Goal: Information Seeking & Learning: Learn about a topic

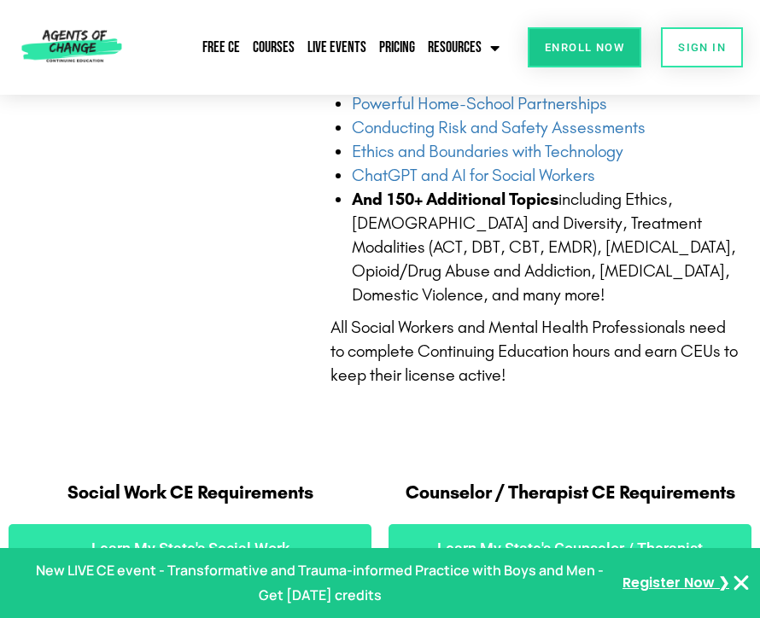
scroll to position [825, 0]
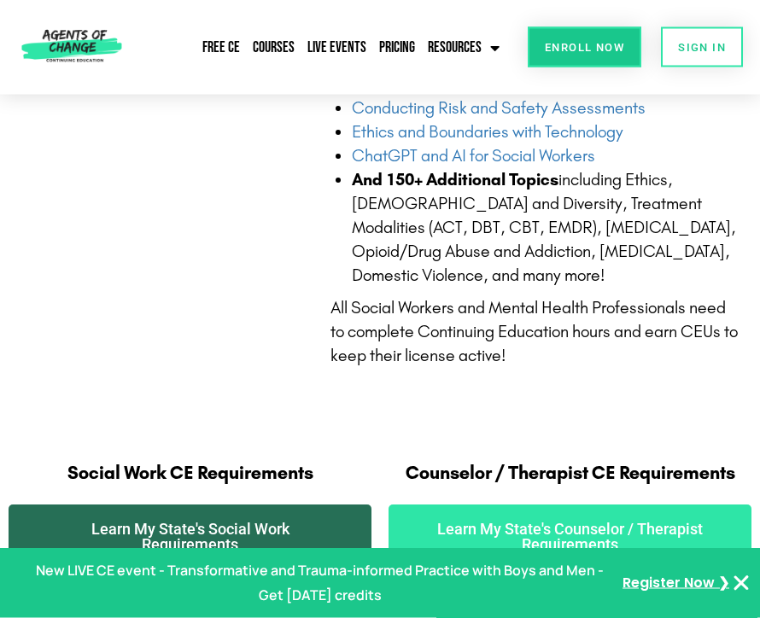
click at [270, 523] on span "Learn My State's Social Work Requirements" at bounding box center [190, 538] width 295 height 31
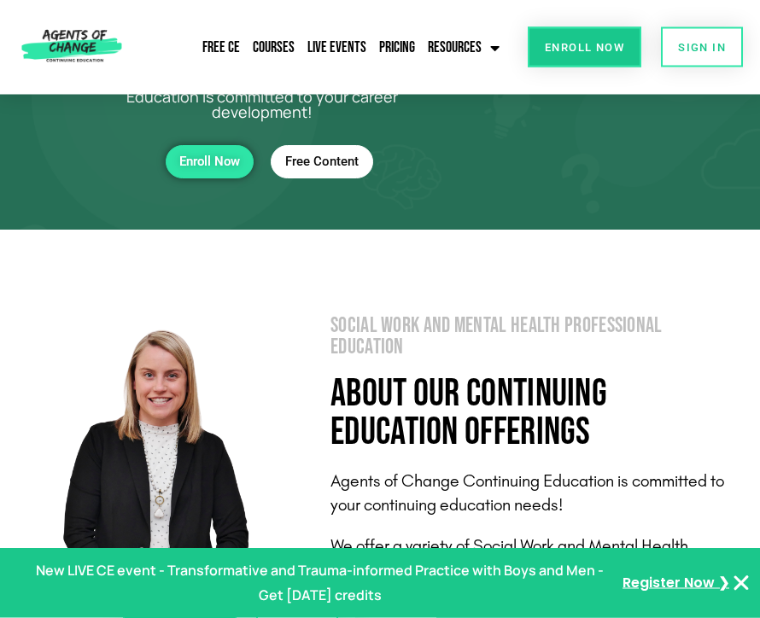
scroll to position [138, 0]
click at [304, 166] on span "Free Content" at bounding box center [321, 162] width 73 height 15
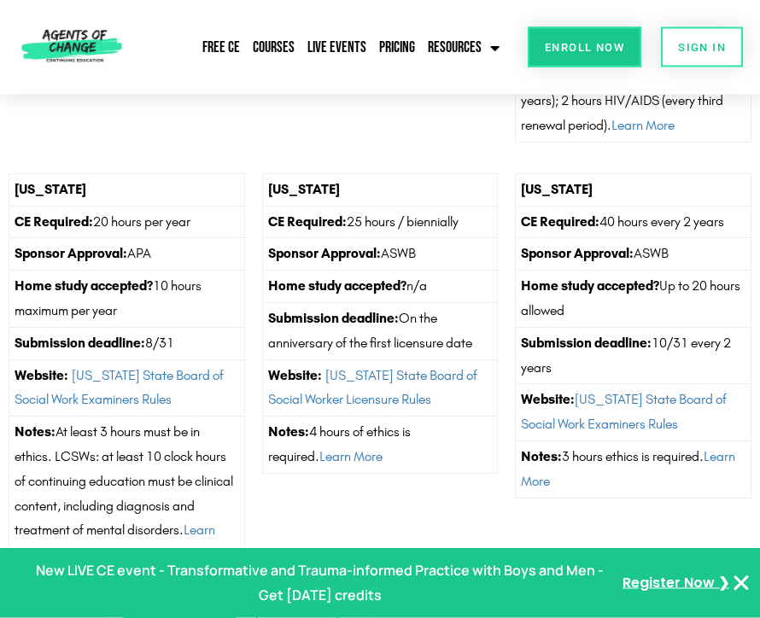
scroll to position [3182, 0]
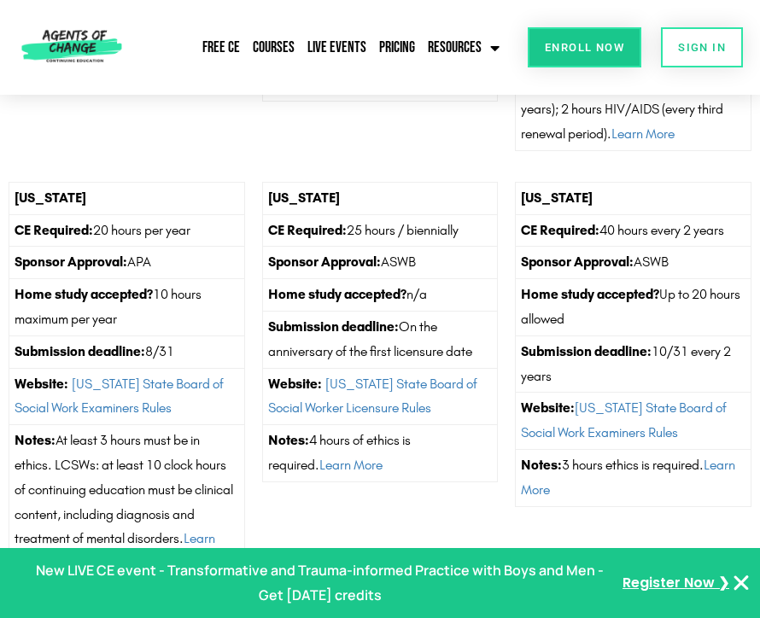
click at [643, 419] on td "Website: Maryland State Board of Social Work Examiners Rules" at bounding box center [634, 421] width 236 height 57
click at [644, 413] on td "Website: Maryland State Board of Social Work Examiners Rules" at bounding box center [634, 421] width 236 height 57
click at [648, 413] on td "Website: Maryland State Board of Social Work Examiners Rules" at bounding box center [634, 421] width 236 height 57
click at [642, 429] on link "Maryland State Board of Social Work Examiners Rules" at bounding box center [624, 420] width 206 height 41
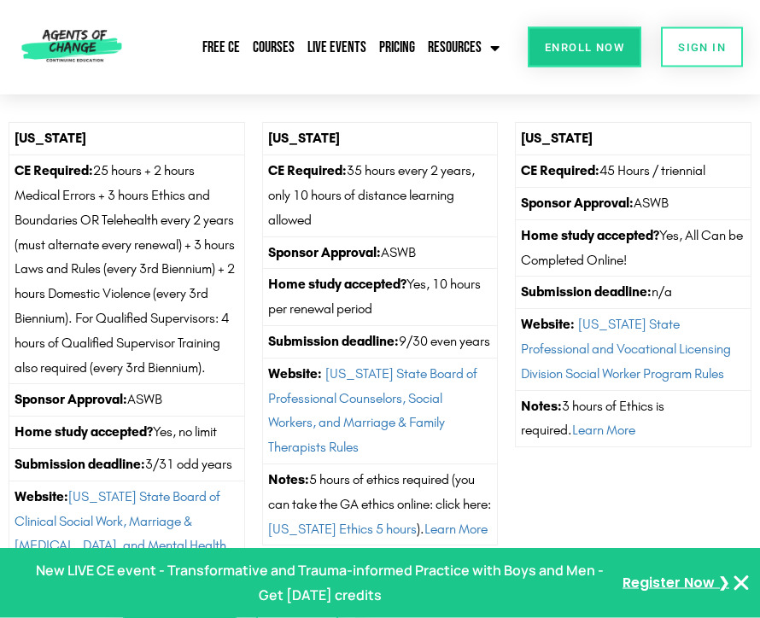
scroll to position [1710, 0]
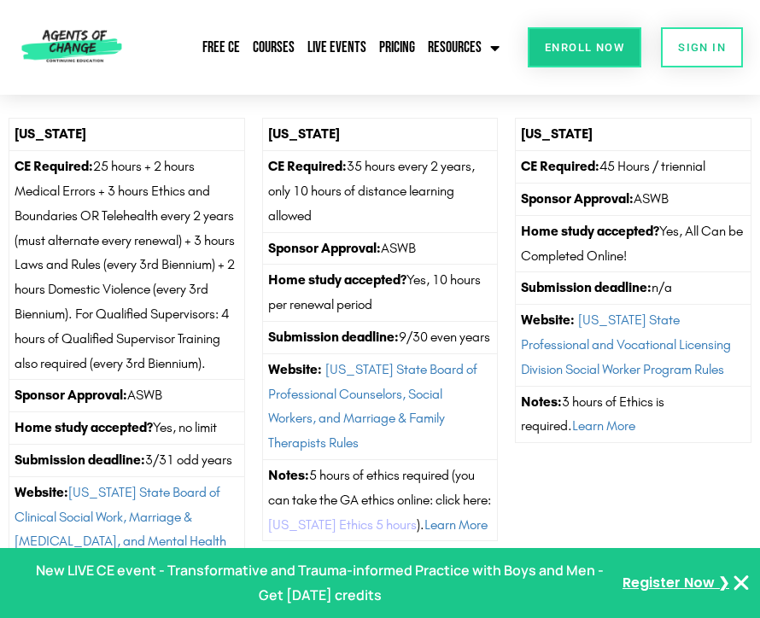
click at [399, 533] on link "Georgia Ethics 5 hours" at bounding box center [342, 525] width 149 height 16
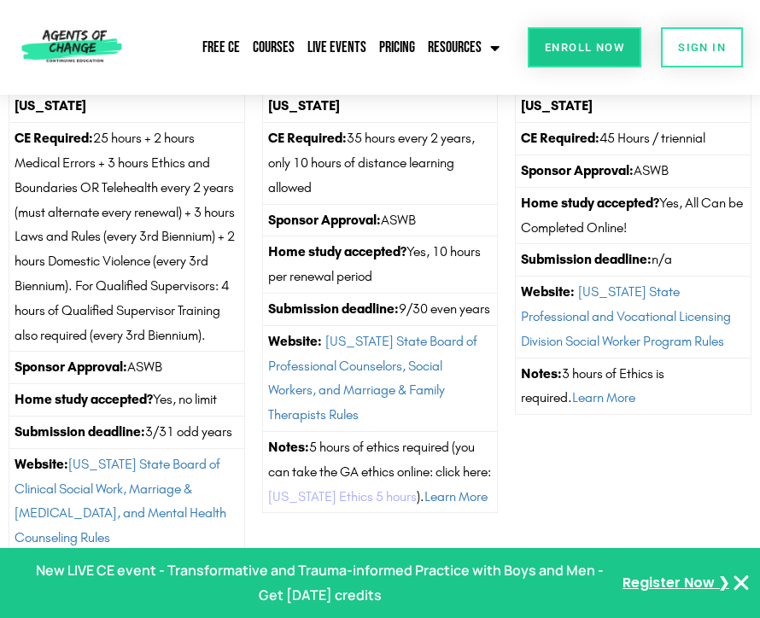
click at [383, 505] on link "Georgia Ethics 5 hours" at bounding box center [342, 496] width 149 height 16
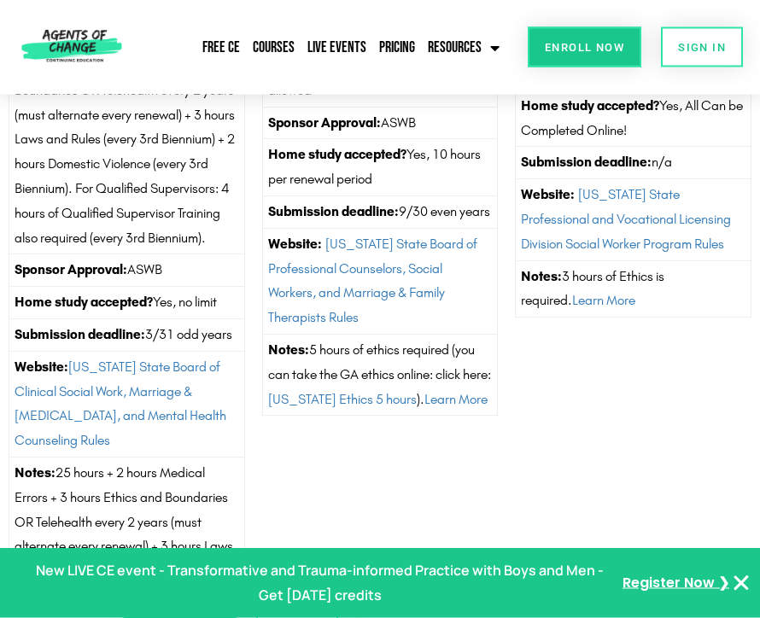
scroll to position [1847, 0]
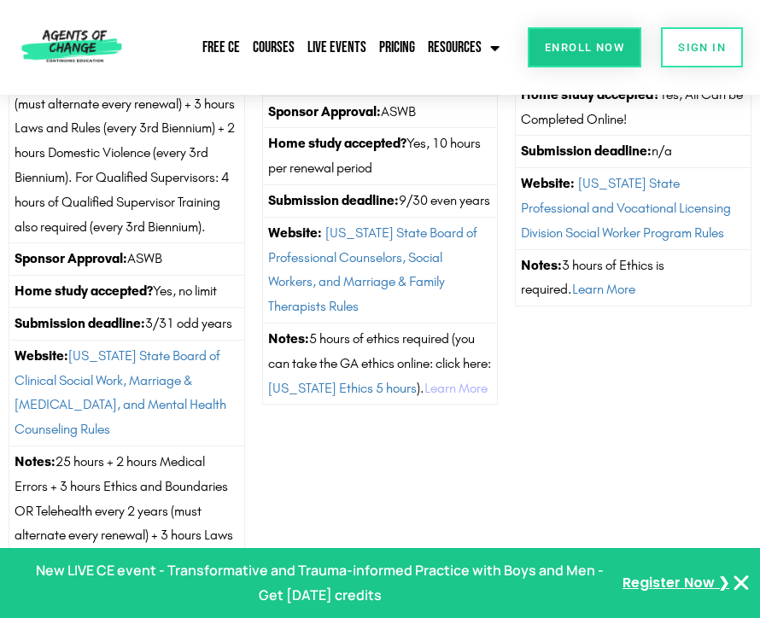
click at [464, 396] on link "Learn More" at bounding box center [455, 388] width 63 height 16
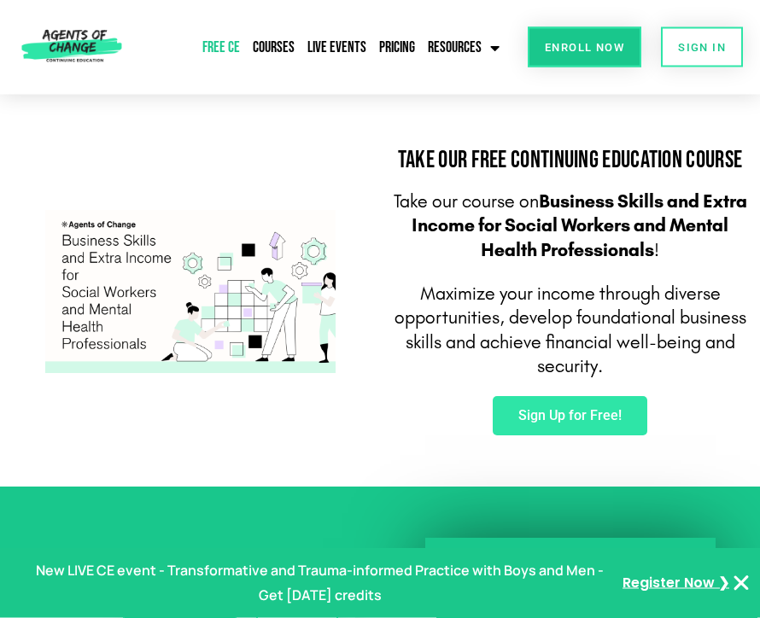
scroll to position [898, 0]
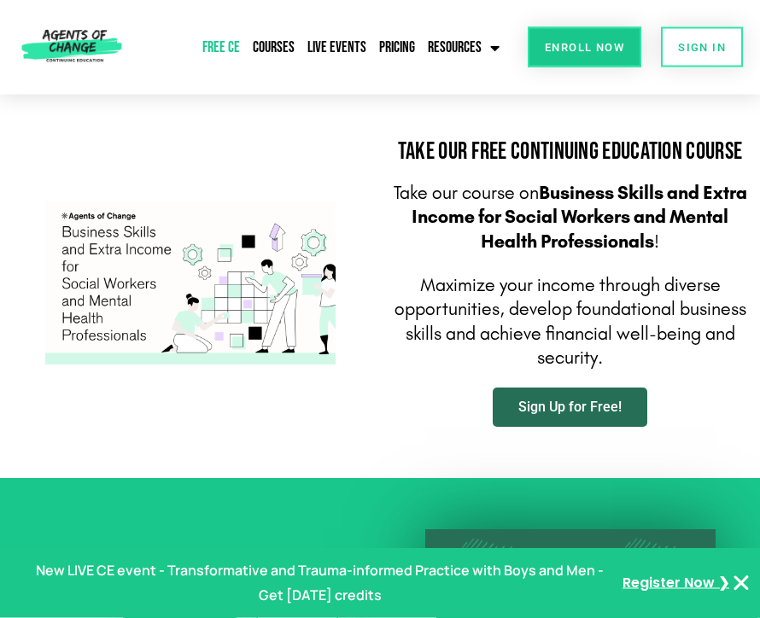
click at [575, 401] on span "Sign Up for Free!" at bounding box center [569, 408] width 103 height 14
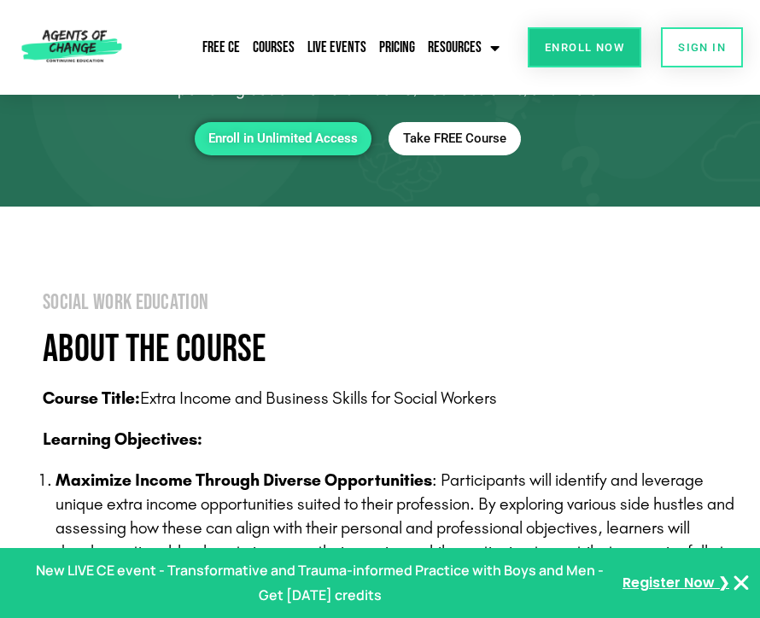
scroll to position [138, 0]
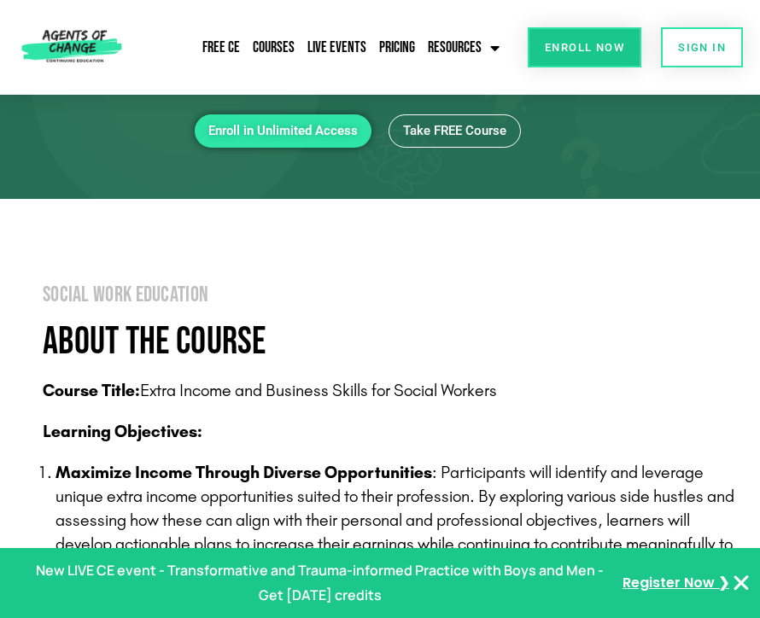
click at [453, 133] on span "Take FREE Course" at bounding box center [454, 131] width 103 height 15
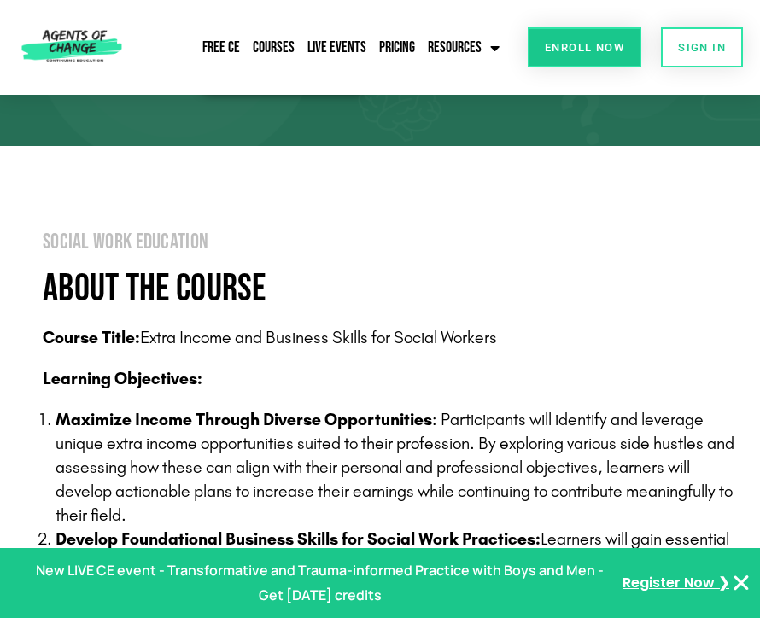
scroll to position [195, 0]
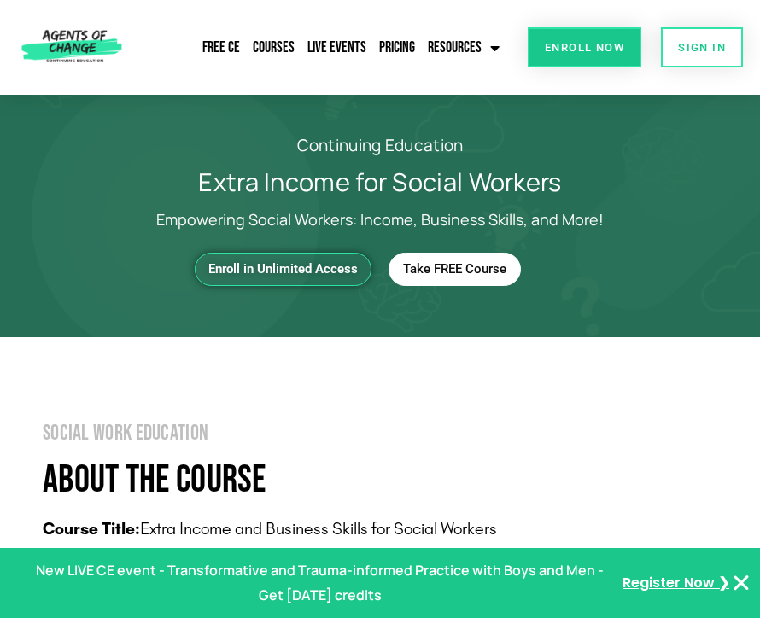
click at [292, 272] on span "Enroll in Unlimited Access" at bounding box center [282, 269] width 149 height 15
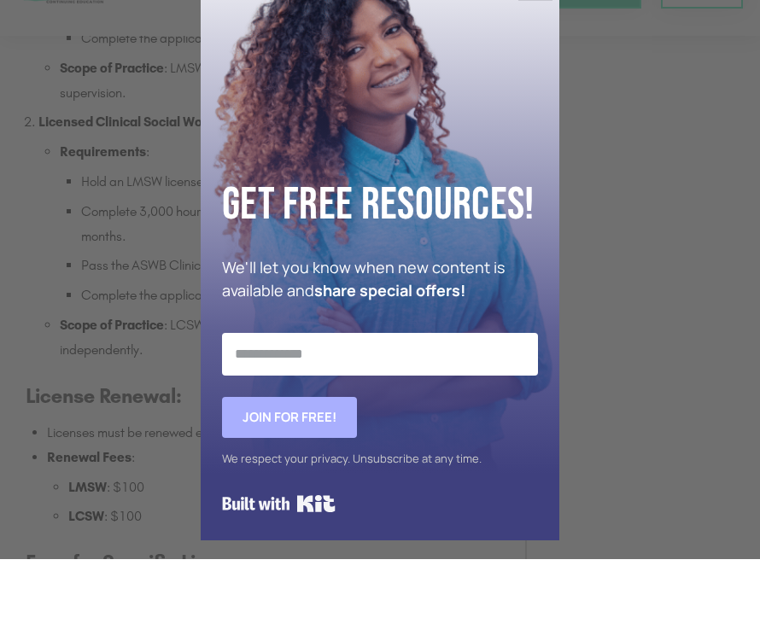
scroll to position [1498, 0]
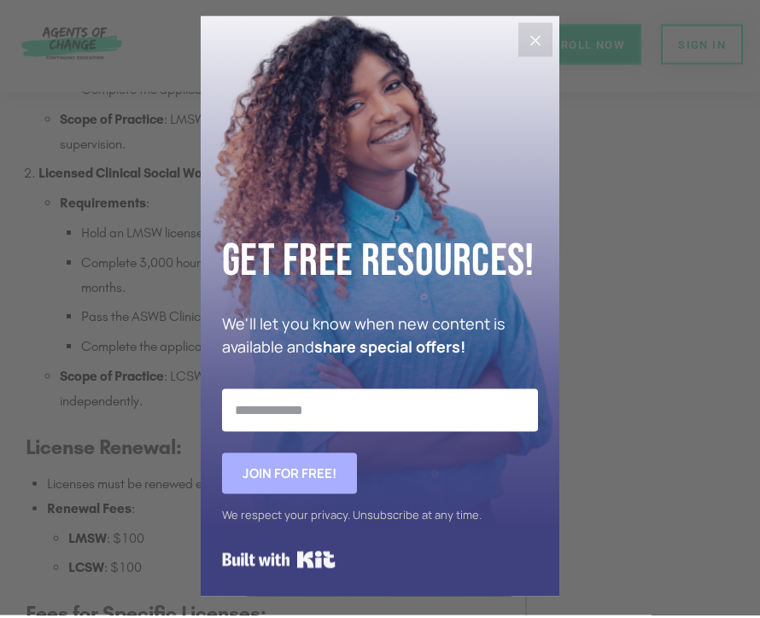
click at [535, 60] on button "Close" at bounding box center [535, 43] width 34 height 34
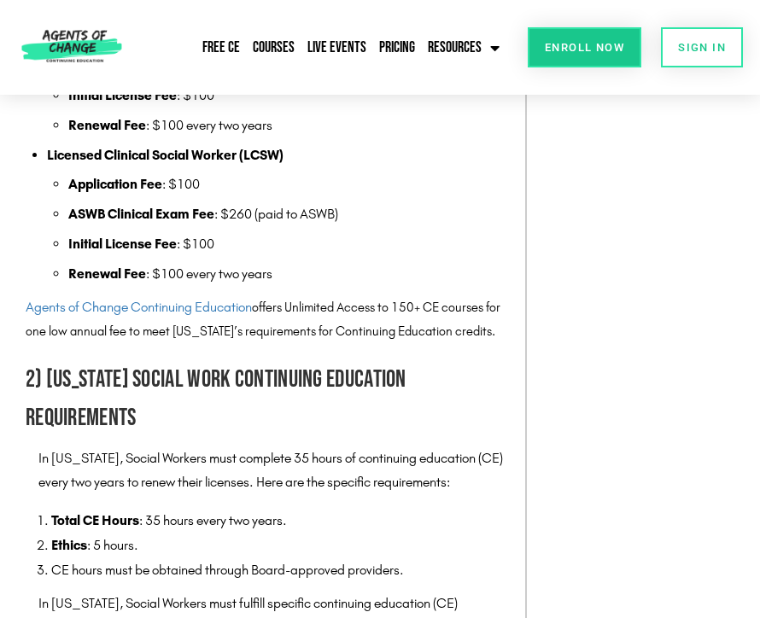
scroll to position [2158, 0]
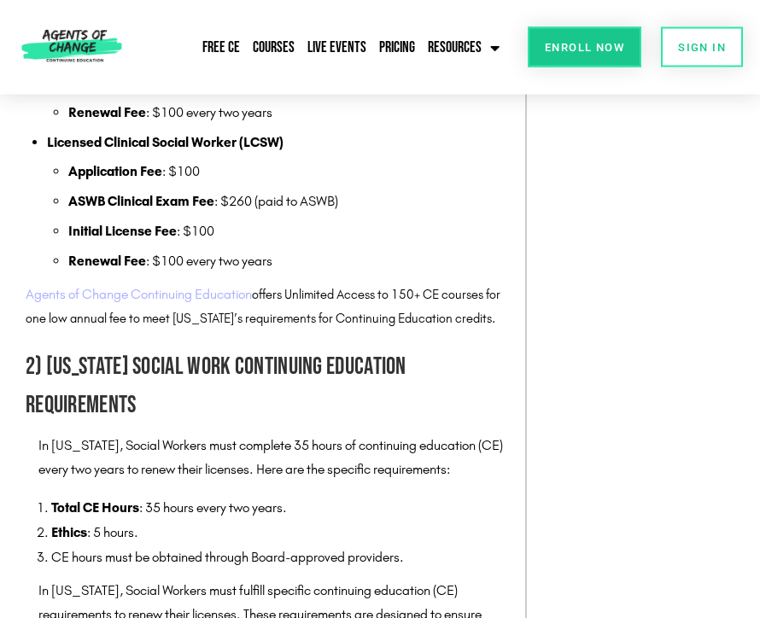
click at [155, 287] on link "Agents of Change Continuing Education" at bounding box center [139, 295] width 226 height 16
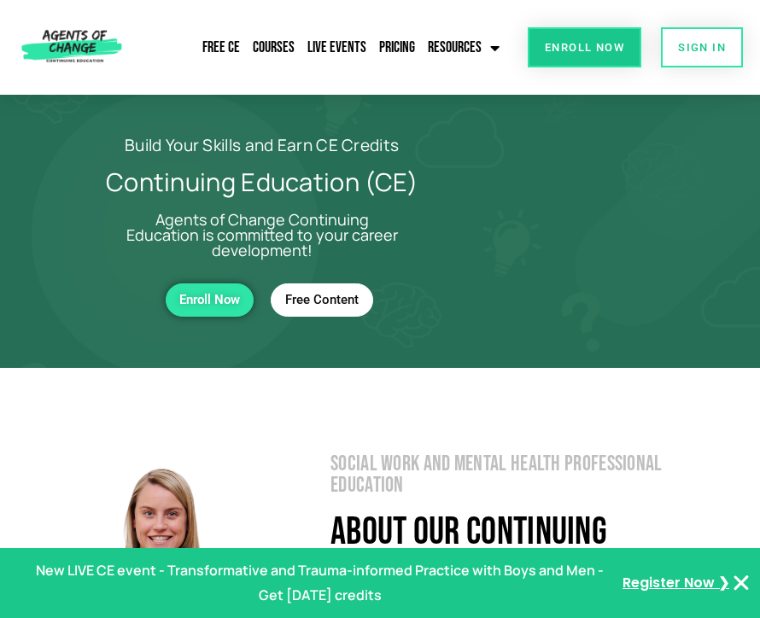
click at [226, 301] on span "Enroll Now" at bounding box center [209, 300] width 61 height 15
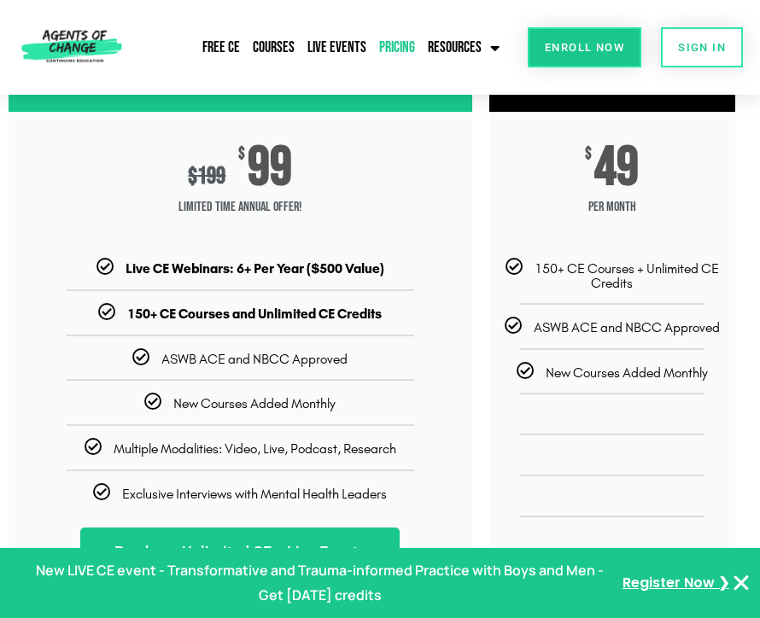
scroll to position [118, 0]
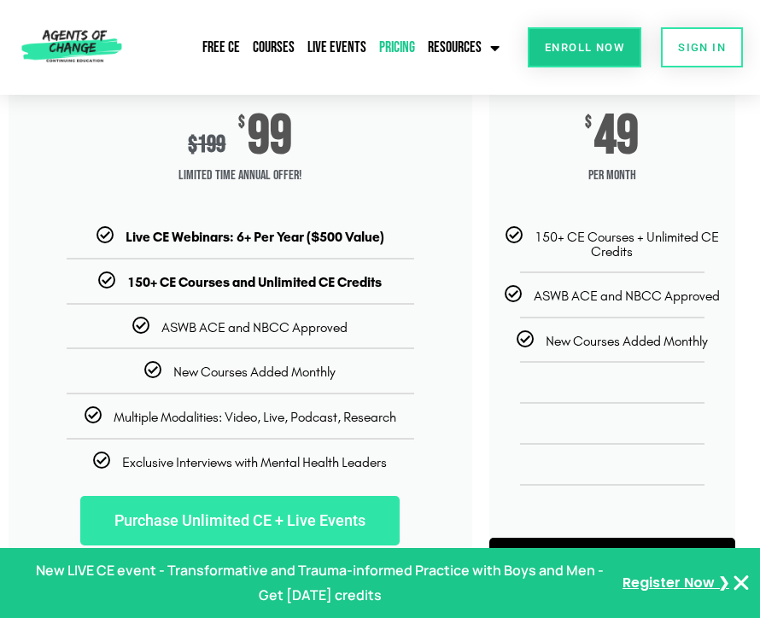
click at [257, 524] on link "Purchase Unlimited CE + Live Events" at bounding box center [239, 521] width 319 height 50
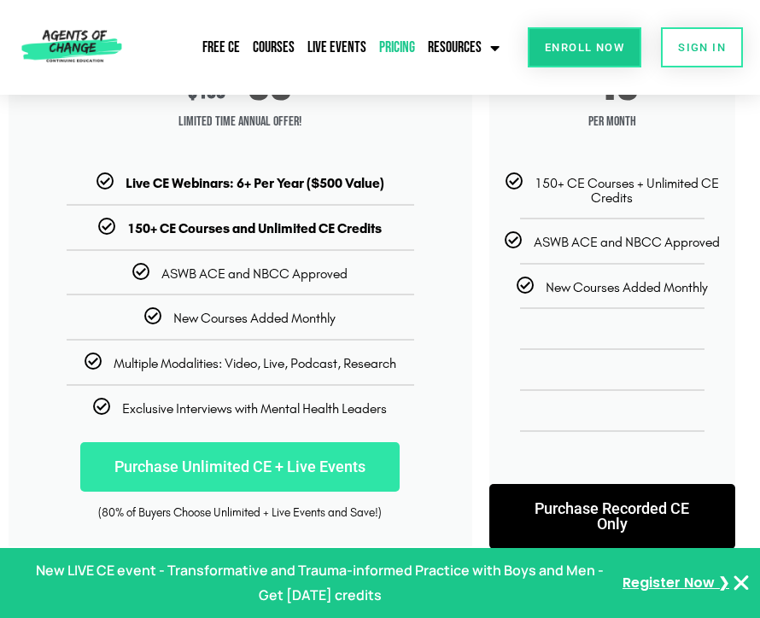
scroll to position [175, 0]
